Goal: Find contact information: Find contact information

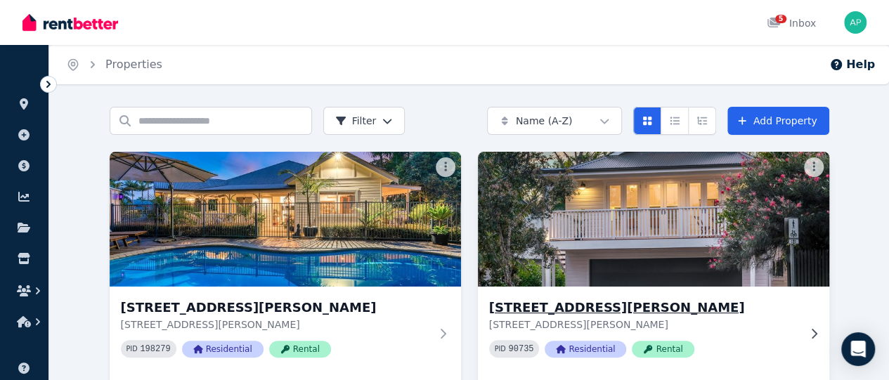
click at [469, 216] on img at bounding box center [653, 219] width 369 height 142
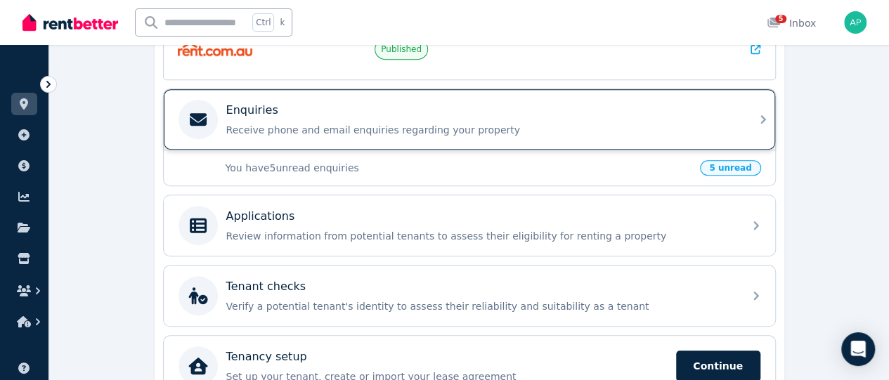
scroll to position [422, 0]
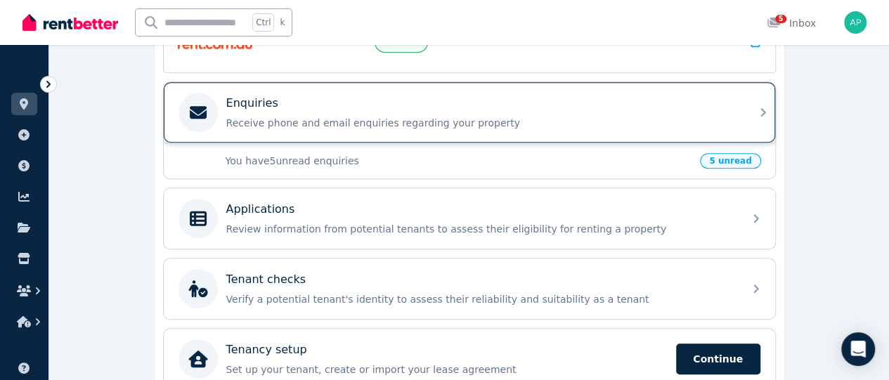
click at [438, 116] on p "Receive phone and email enquiries regarding your property" at bounding box center [480, 123] width 509 height 14
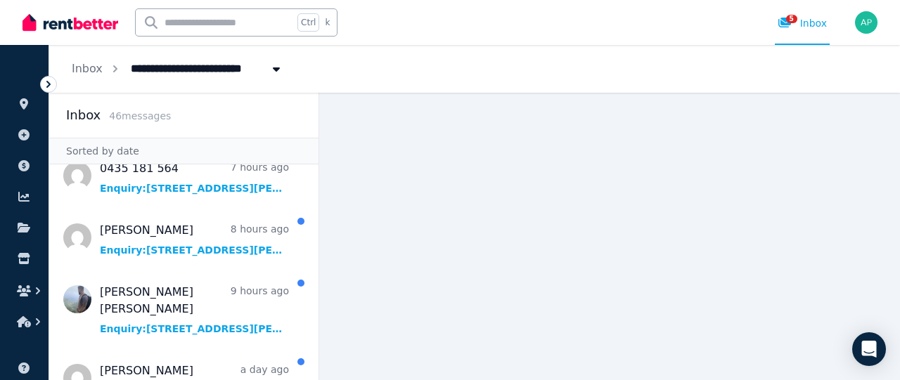
scroll to position [127, 0]
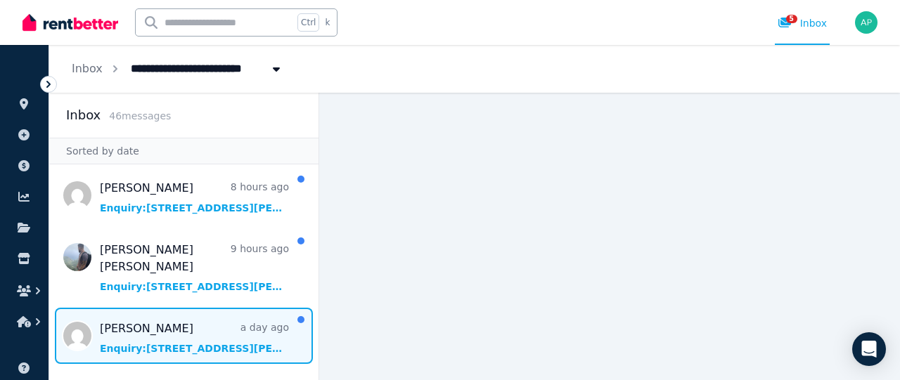
click at [157, 325] on span "Message list" at bounding box center [183, 336] width 269 height 56
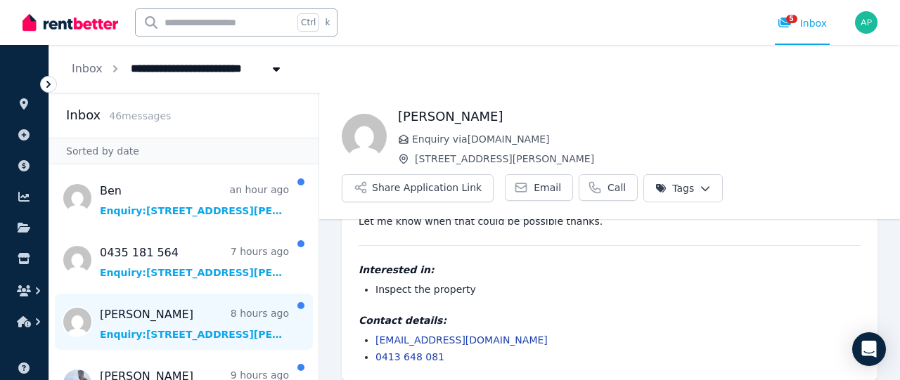
scroll to position [87, 0]
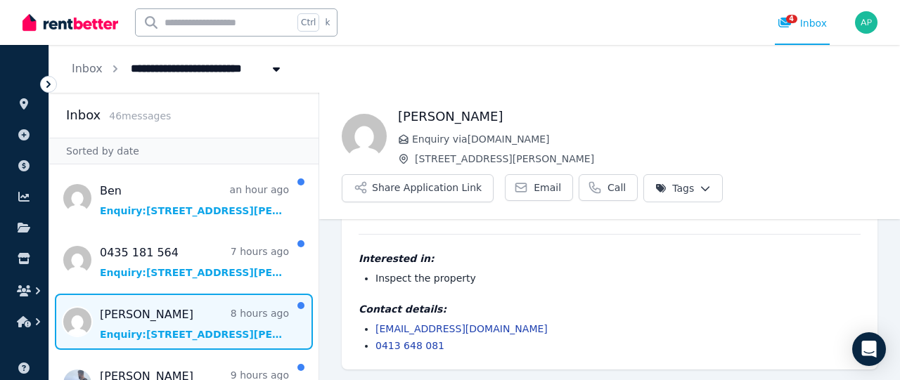
click at [212, 330] on span "Message list" at bounding box center [183, 322] width 269 height 56
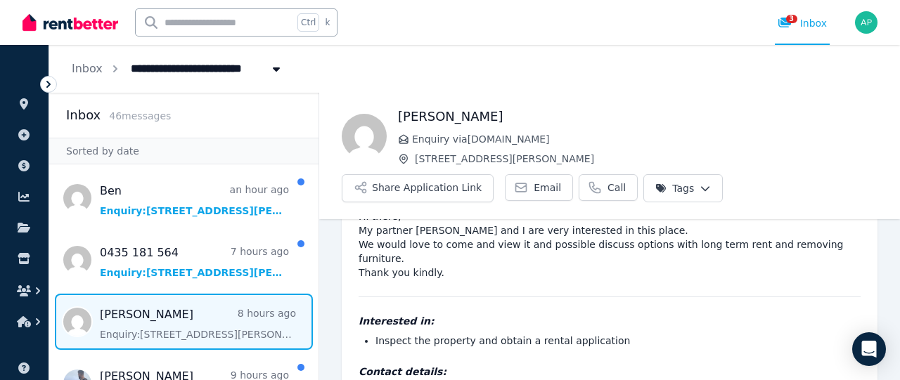
scroll to position [45, 0]
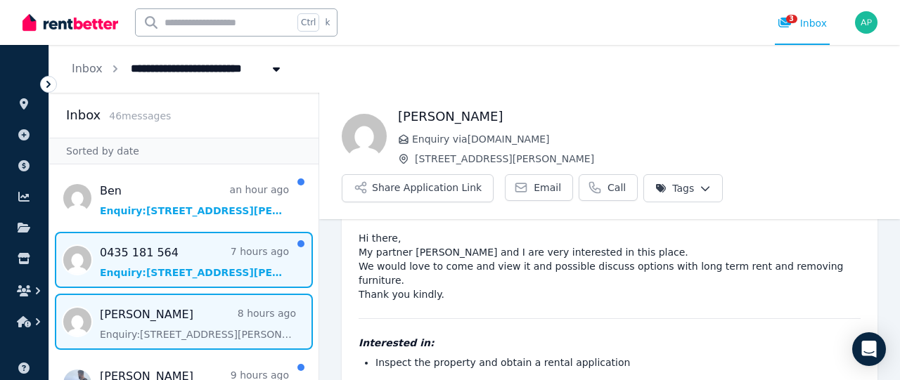
click at [216, 272] on span "Message list" at bounding box center [183, 260] width 269 height 56
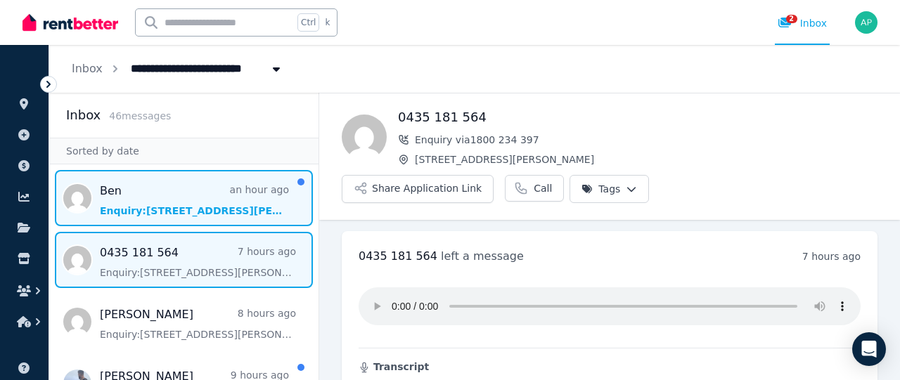
click at [163, 210] on span "Message list" at bounding box center [183, 198] width 269 height 56
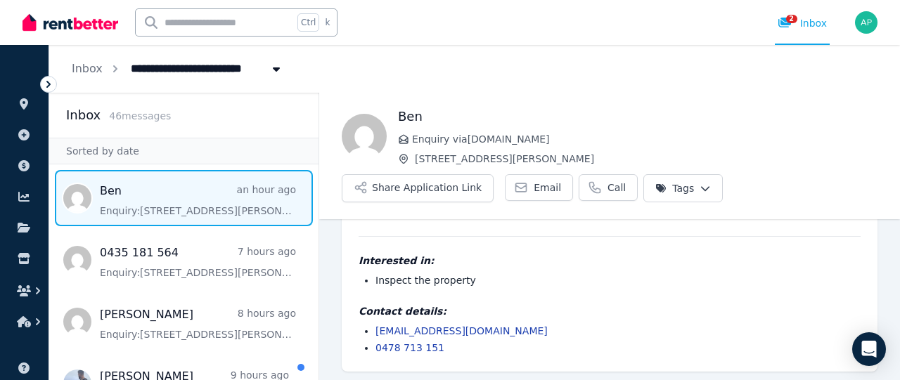
scroll to position [48, 0]
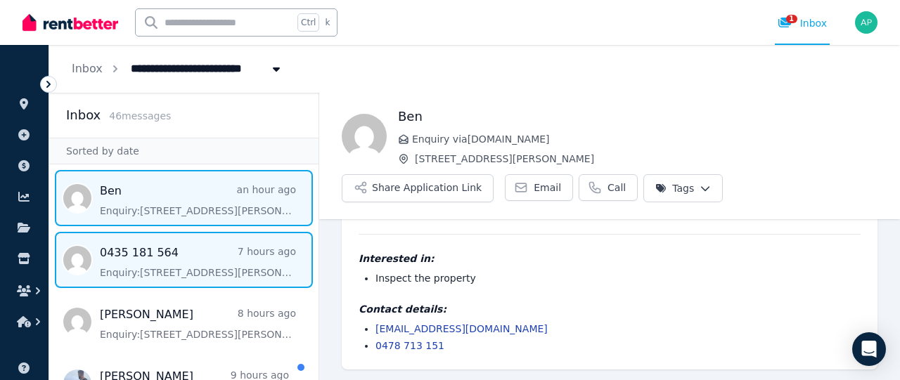
click at [166, 268] on span "Message list" at bounding box center [183, 260] width 269 height 56
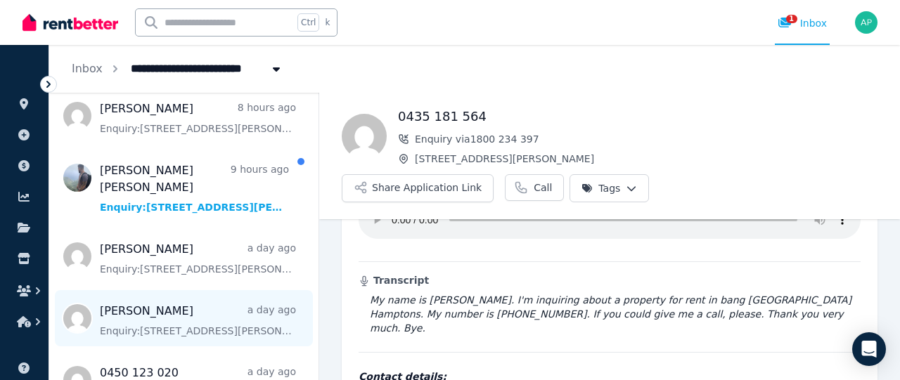
scroll to position [211, 0]
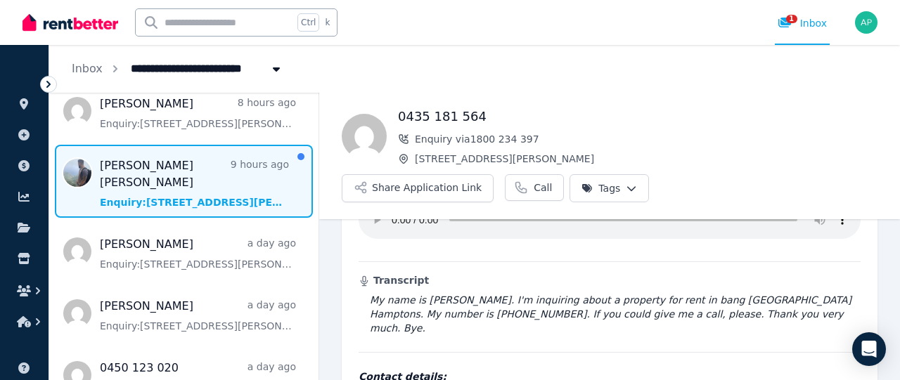
click at [215, 187] on span "Message list" at bounding box center [183, 181] width 269 height 73
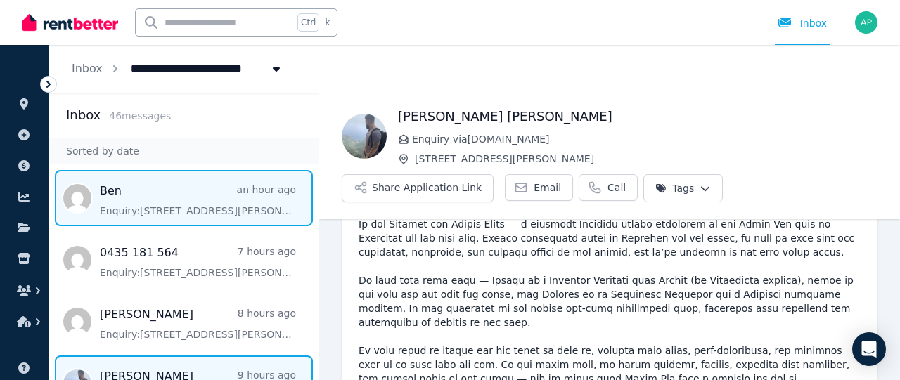
click at [202, 199] on span "Message list" at bounding box center [183, 198] width 269 height 56
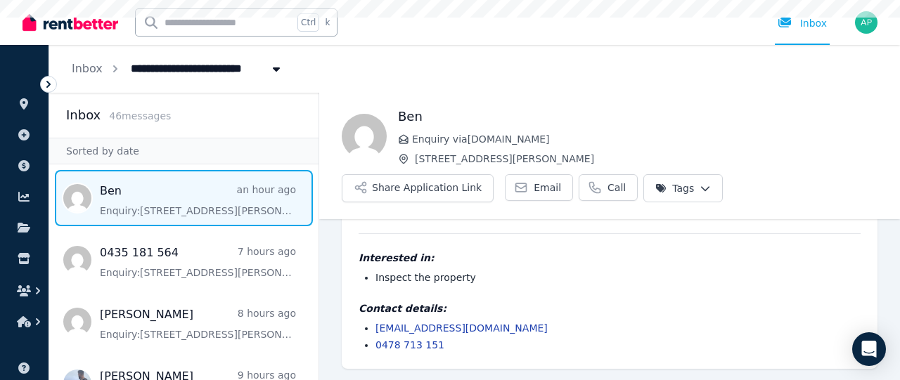
scroll to position [48, 0]
drag, startPoint x: 496, startPoint y: 325, endPoint x: 377, endPoint y: 332, distance: 119.7
click at [377, 332] on li "[EMAIL_ADDRESS][DOMAIN_NAME]" at bounding box center [617, 329] width 485 height 14
copy link "[EMAIL_ADDRESS][DOMAIN_NAME]"
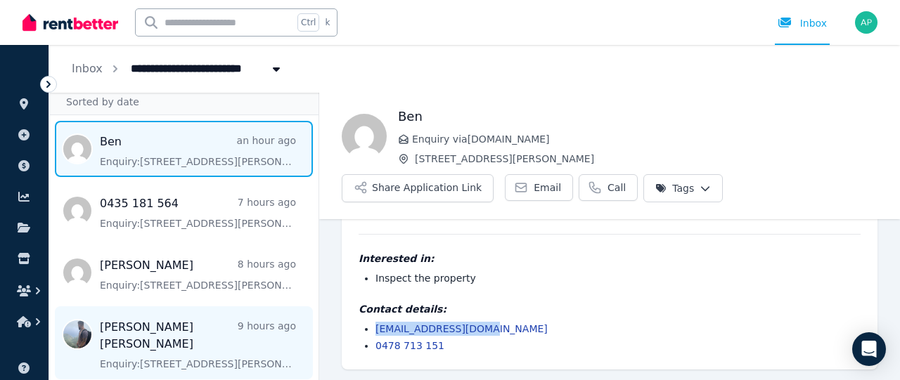
scroll to position [70, 0]
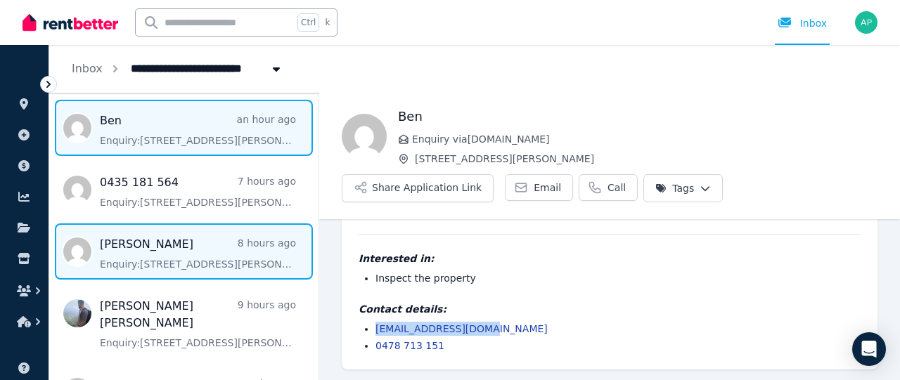
click at [166, 271] on span "Message list" at bounding box center [183, 252] width 269 height 56
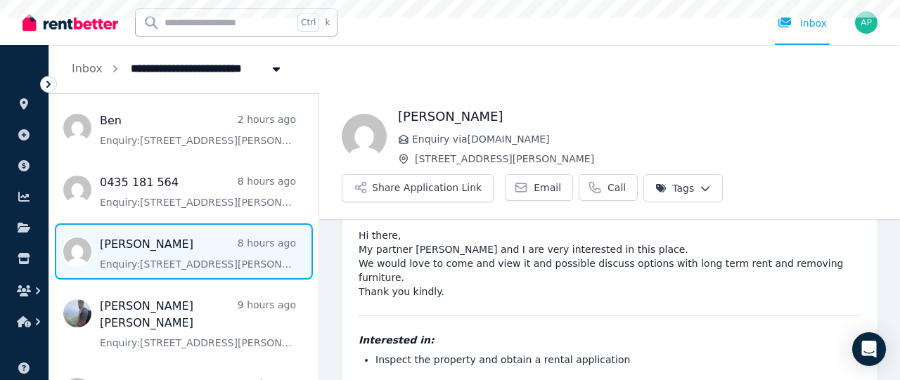
scroll to position [115, 0]
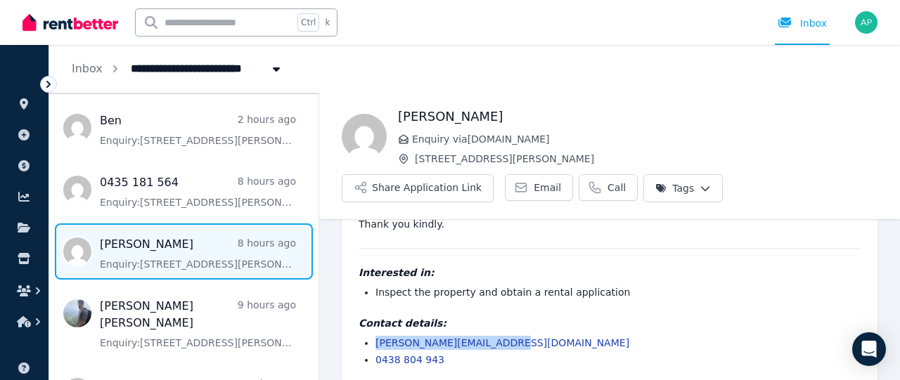
drag, startPoint x: 506, startPoint y: 328, endPoint x: 373, endPoint y: 328, distance: 133.5
click at [373, 336] on ul "[PERSON_NAME][EMAIL_ADDRESS][DOMAIN_NAME] 0438 804 943" at bounding box center [609, 351] width 502 height 31
copy link "[PERSON_NAME][EMAIL_ADDRESS][DOMAIN_NAME]"
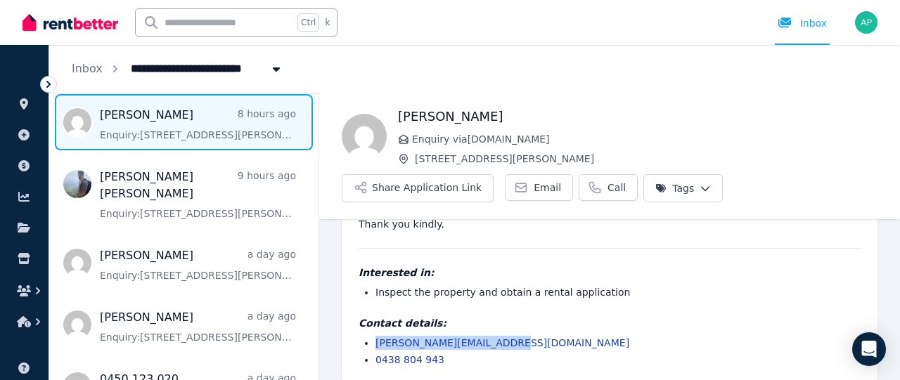
scroll to position [211, 0]
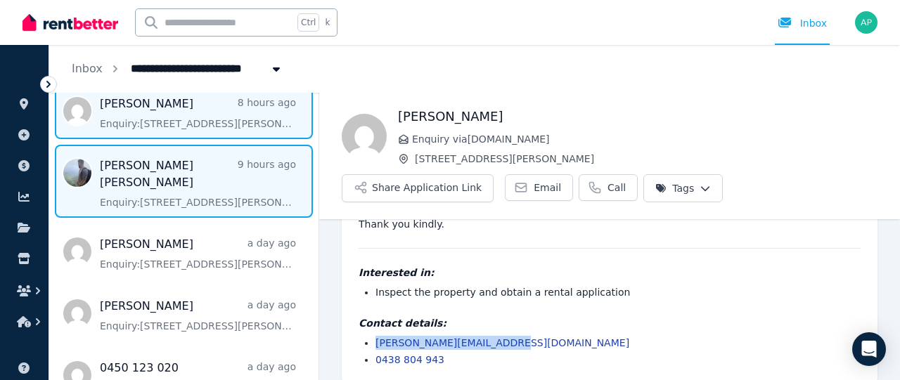
click at [186, 188] on span "Message list" at bounding box center [183, 181] width 269 height 73
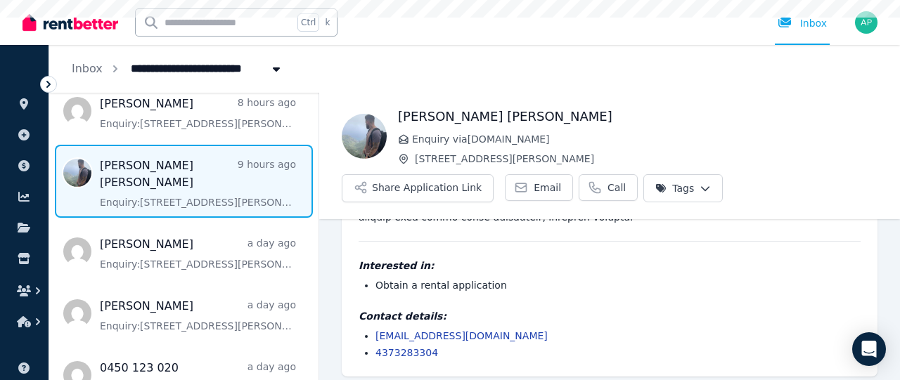
scroll to position [298, 0]
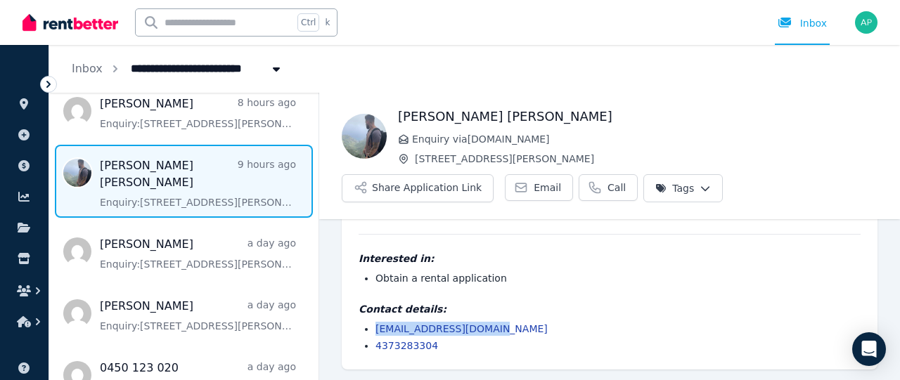
drag, startPoint x: 492, startPoint y: 328, endPoint x: 375, endPoint y: 334, distance: 116.8
click at [375, 334] on li "[EMAIL_ADDRESS][DOMAIN_NAME]" at bounding box center [617, 329] width 485 height 14
copy link "[EMAIL_ADDRESS][DOMAIN_NAME]"
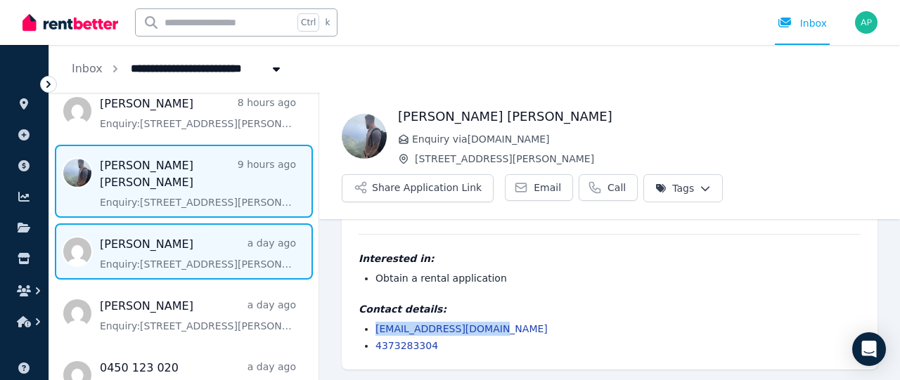
click at [145, 242] on span "Message list" at bounding box center [183, 252] width 269 height 56
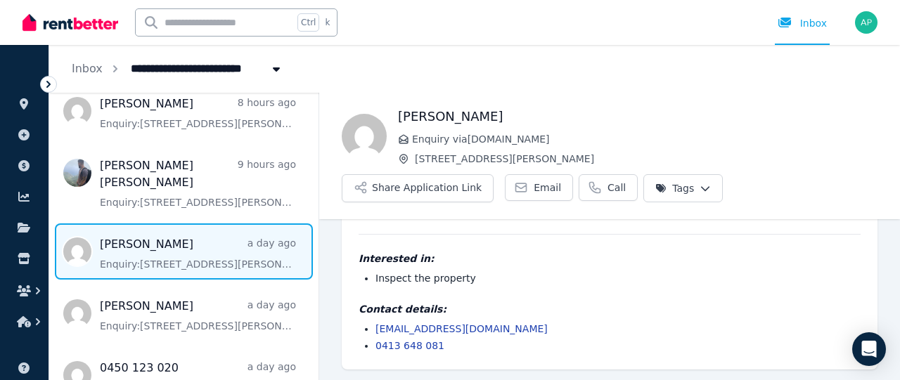
drag, startPoint x: 533, startPoint y: 328, endPoint x: 371, endPoint y: 331, distance: 162.4
click at [371, 331] on ul "[EMAIL_ADDRESS][DOMAIN_NAME] 0413 648 081" at bounding box center [609, 337] width 502 height 31
copy link "[EMAIL_ADDRESS][DOMAIN_NAME]"
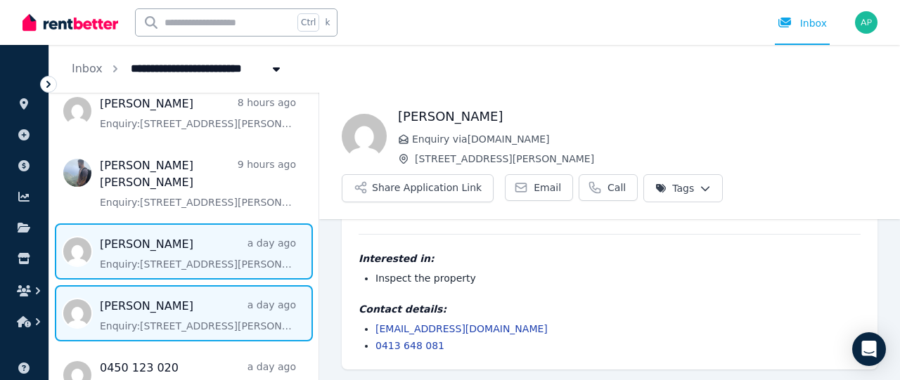
click at [164, 303] on span "Message list" at bounding box center [183, 313] width 269 height 56
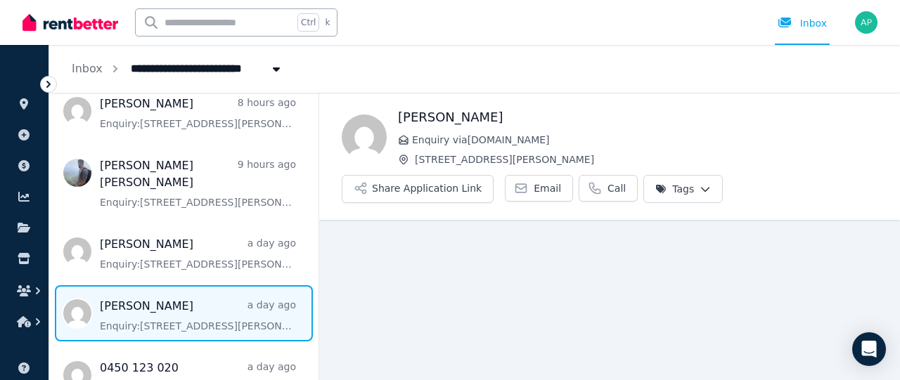
click at [164, 303] on span "Message list" at bounding box center [183, 313] width 269 height 56
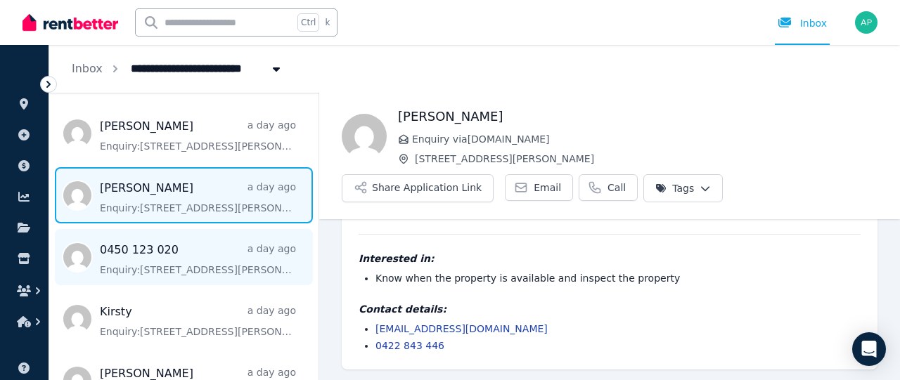
scroll to position [351, 0]
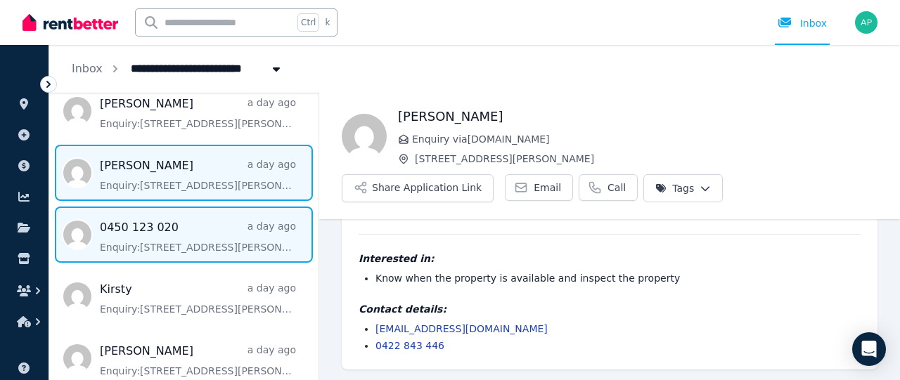
click at [207, 231] on span "Message list" at bounding box center [183, 235] width 269 height 56
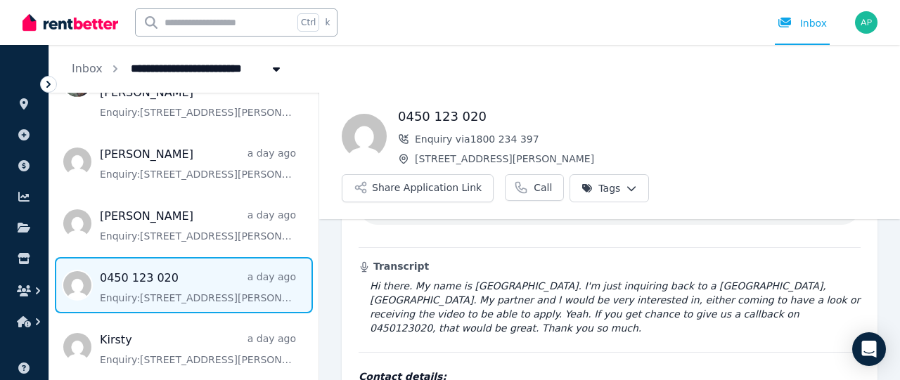
scroll to position [281, 0]
